Goal: Information Seeking & Learning: Learn about a topic

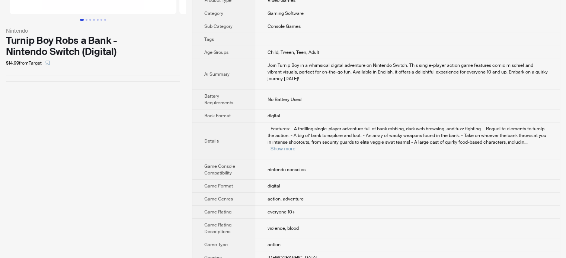
scroll to position [149, 0]
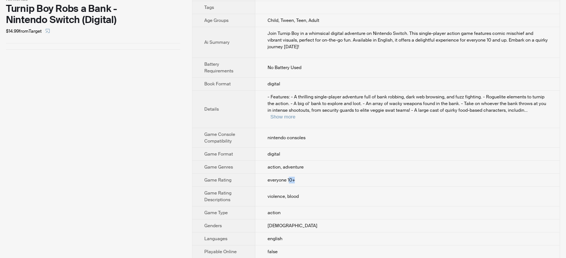
drag, startPoint x: 288, startPoint y: 164, endPoint x: 317, endPoint y: 162, distance: 29.1
type textarea "**"
click at [317, 174] on td "everyone 10+" at bounding box center [407, 180] width 304 height 13
click at [282, 194] on span "violence, blood" at bounding box center [282, 197] width 31 height 6
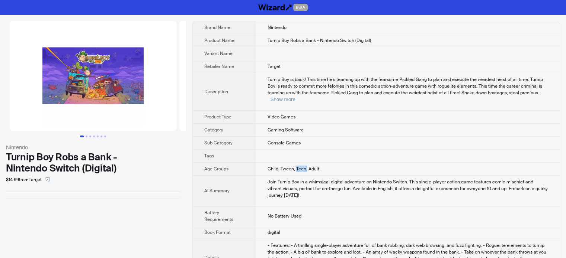
drag, startPoint x: 296, startPoint y: 161, endPoint x: 306, endPoint y: 160, distance: 10.1
click at [306, 166] on span "Child, Tween, Teen, Adult" at bounding box center [293, 169] width 52 height 6
click at [312, 166] on span "Child, Tween, Teen, Adult" at bounding box center [293, 169] width 52 height 6
click at [86, 136] on button "Go to slide 2" at bounding box center [87, 137] width 2 height 2
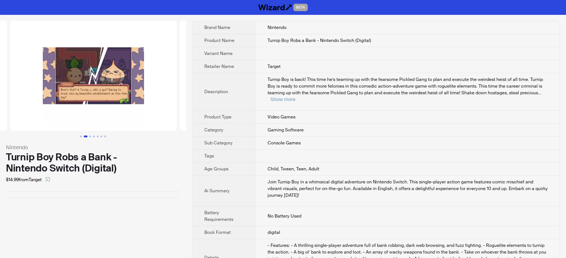
click at [87, 137] on button "Go to slide 2" at bounding box center [86, 137] width 4 height 2
click at [90, 136] on button "Go to slide 3" at bounding box center [90, 137] width 2 height 2
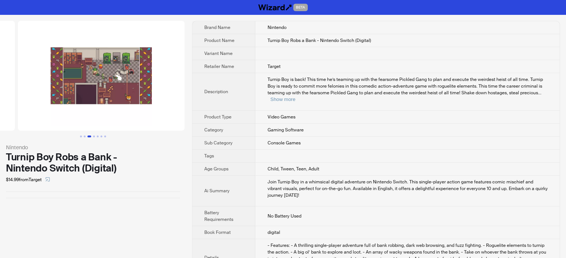
scroll to position [0, 339]
